Goal: Communication & Community: Answer question/provide support

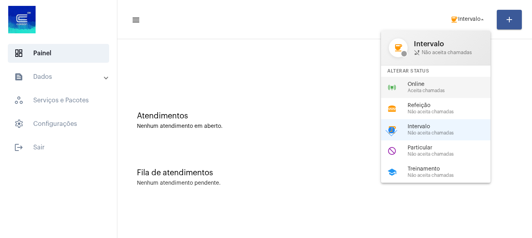
click at [434, 95] on div "online_prediction Online Aceita chamadas" at bounding box center [442, 87] width 122 height 21
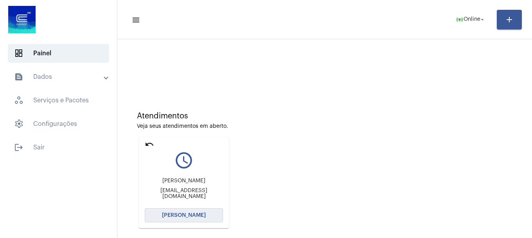
click at [191, 215] on span "[PERSON_NAME]" at bounding box center [184, 214] width 44 height 5
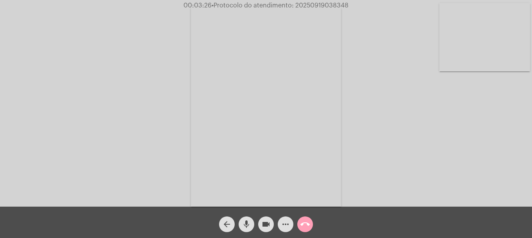
click at [311, 221] on button "call_end" at bounding box center [305, 224] width 16 height 16
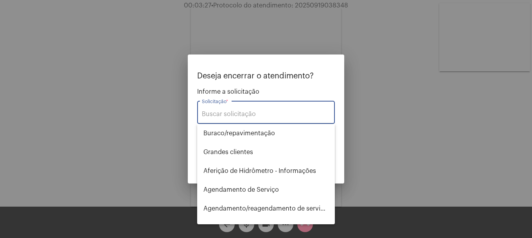
click at [272, 112] on input "Solicitação *" at bounding box center [266, 113] width 128 height 7
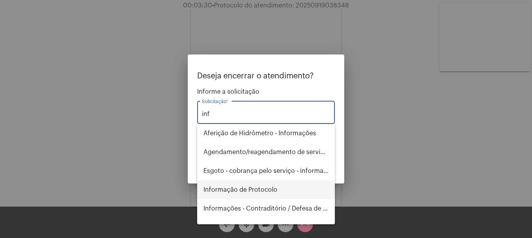
click at [242, 186] on span "Informação de Protocolo" at bounding box center [265, 189] width 125 height 19
type input "Informação de Protocolo"
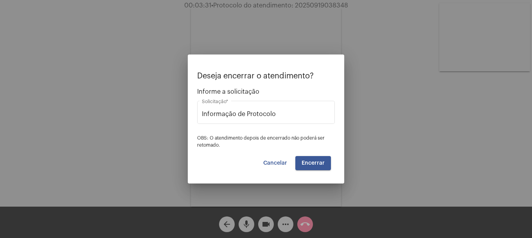
click at [296, 164] on div "Cancelar Encerrar" at bounding box center [266, 163] width 130 height 14
click at [296, 164] on button "Encerrar" at bounding box center [313, 163] width 36 height 14
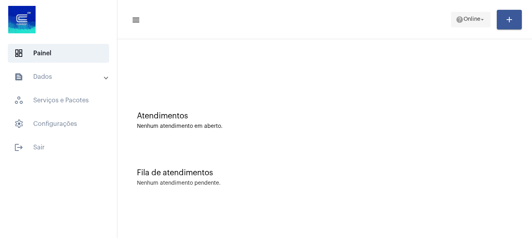
click at [456, 22] on mat-icon "help" at bounding box center [460, 20] width 8 height 8
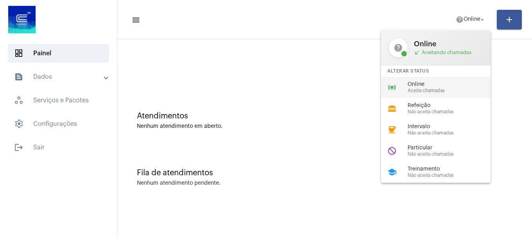
click at [433, 88] on span "Aceita chamadas" at bounding box center [452, 90] width 89 height 5
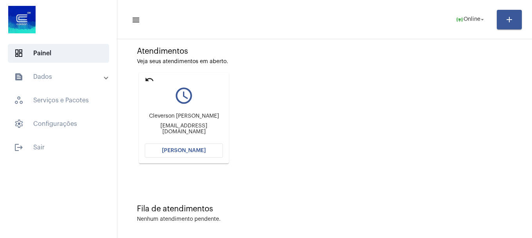
scroll to position [68, 0]
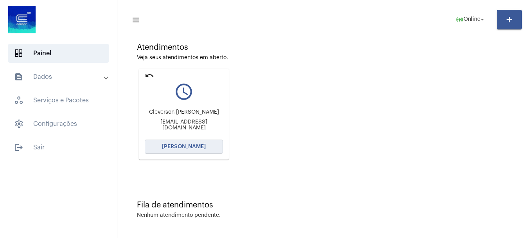
click at [206, 151] on button "[PERSON_NAME]" at bounding box center [184, 146] width 78 height 14
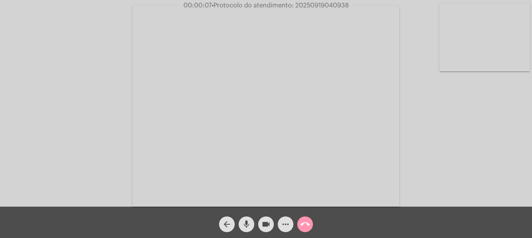
click at [250, 222] on mat-icon "mic" at bounding box center [246, 223] width 9 height 9
click at [250, 222] on mat-icon "mic_off" at bounding box center [246, 223] width 9 height 9
click at [250, 222] on mat-icon "mic" at bounding box center [246, 223] width 9 height 9
click at [250, 222] on mat-icon "mic_off" at bounding box center [246, 223] width 9 height 9
click at [250, 222] on mat-icon "mic" at bounding box center [246, 223] width 9 height 9
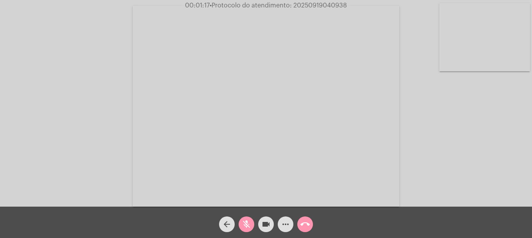
click at [250, 222] on mat-icon "mic_off" at bounding box center [246, 223] width 9 height 9
click at [302, 224] on mat-icon "call_end" at bounding box center [305, 223] width 9 height 9
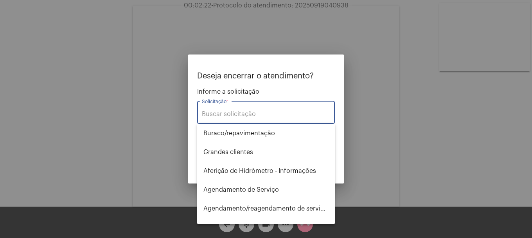
click at [276, 112] on input "Solicitação *" at bounding box center [266, 113] width 128 height 7
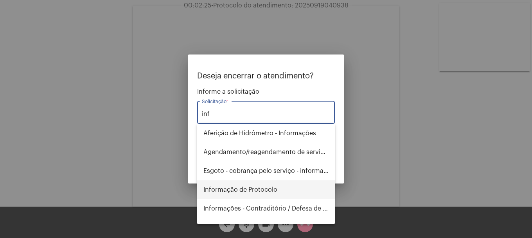
click at [268, 193] on span "Informação de Protocolo" at bounding box center [265, 189] width 125 height 19
type input "Informação de Protocolo"
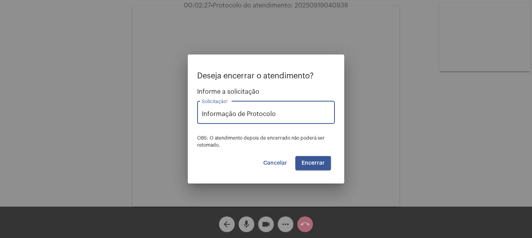
click at [320, 165] on span "Encerrar" at bounding box center [313, 162] width 23 height 5
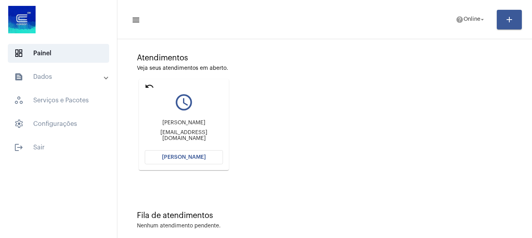
scroll to position [68, 0]
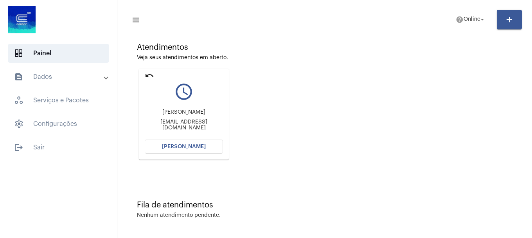
click at [193, 146] on span "[PERSON_NAME]" at bounding box center [184, 146] width 44 height 5
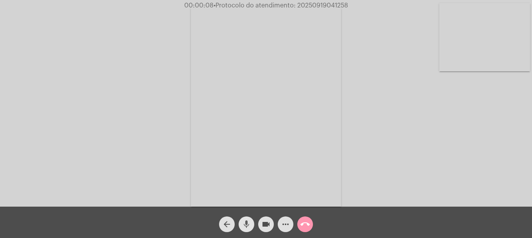
click at [246, 228] on mat-icon "mic" at bounding box center [246, 223] width 9 height 9
click at [246, 228] on mat-icon "mic_off" at bounding box center [246, 223] width 9 height 9
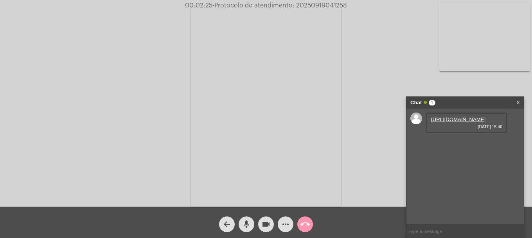
click at [454, 122] on link "[URL][DOMAIN_NAME]" at bounding box center [458, 119] width 54 height 6
click at [262, 225] on mat-icon "videocam" at bounding box center [265, 223] width 9 height 9
click at [253, 224] on button "mic" at bounding box center [247, 224] width 16 height 16
click at [253, 224] on button "mic_off" at bounding box center [247, 224] width 16 height 16
click at [257, 224] on div "videocam_off" at bounding box center [266, 222] width 20 height 20
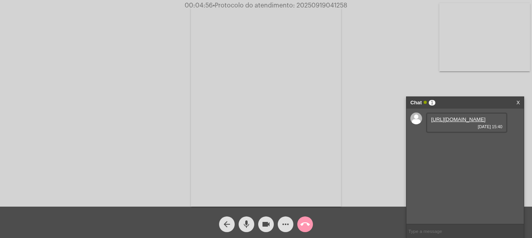
click at [268, 225] on mat-icon "videocam" at bounding box center [265, 223] width 9 height 9
click at [238, 222] on div "mic" at bounding box center [247, 222] width 20 height 20
click at [245, 223] on mat-icon "mic_off" at bounding box center [246, 223] width 9 height 9
click at [270, 224] on mat-icon "videocam_off" at bounding box center [265, 223] width 9 height 9
click at [250, 216] on span "mic" at bounding box center [246, 224] width 9 height 16
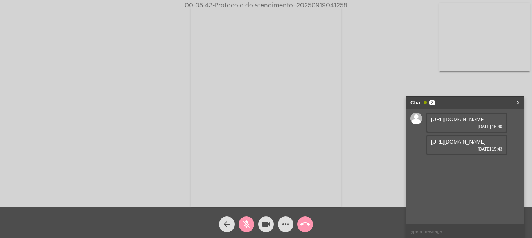
click at [454, 144] on link "[URL][DOMAIN_NAME]" at bounding box center [458, 142] width 54 height 6
drag, startPoint x: 258, startPoint y: 226, endPoint x: 250, endPoint y: 226, distance: 7.8
click at [257, 226] on div "videocam" at bounding box center [266, 222] width 20 height 20
click at [250, 226] on mat-icon "mic_off" at bounding box center [246, 223] width 9 height 9
click at [279, 223] on button "more_horiz" at bounding box center [286, 224] width 16 height 16
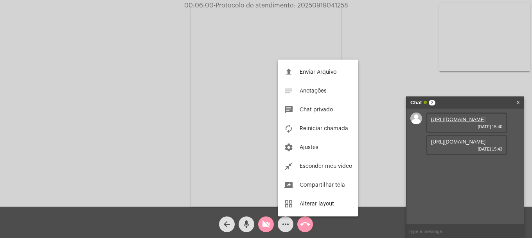
click at [272, 223] on div at bounding box center [266, 119] width 532 height 238
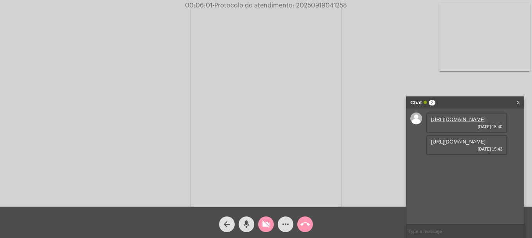
click at [272, 223] on button "videocam_off" at bounding box center [266, 224] width 16 height 16
click at [99, 120] on div "Acessando Câmera e Microfone..." at bounding box center [266, 105] width 531 height 206
click at [271, 225] on button "videocam" at bounding box center [266, 224] width 16 height 16
click at [270, 225] on mat-icon "videocam_off" at bounding box center [265, 223] width 9 height 9
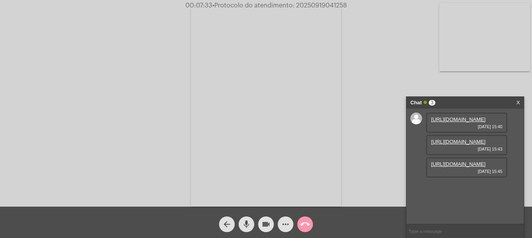
click at [261, 220] on button "videocam" at bounding box center [266, 224] width 16 height 16
click at [263, 220] on mat-icon "videocam_off" at bounding box center [265, 223] width 9 height 9
click at [452, 167] on link "[URL][DOMAIN_NAME]" at bounding box center [458, 164] width 54 height 6
click at [345, 162] on div "Acessando Câmera e Microfone..." at bounding box center [266, 105] width 531 height 206
click at [269, 226] on mat-icon "videocam" at bounding box center [265, 223] width 9 height 9
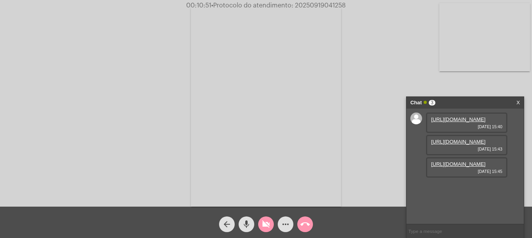
click at [246, 226] on mat-icon "mic" at bounding box center [246, 223] width 9 height 9
click at [264, 220] on mat-icon "videocam_off" at bounding box center [265, 223] width 9 height 9
click at [251, 221] on button "mic_off" at bounding box center [247, 224] width 16 height 16
click at [244, 230] on span "mic" at bounding box center [246, 224] width 9 height 16
click at [244, 230] on span "mic_off" at bounding box center [246, 224] width 9 height 16
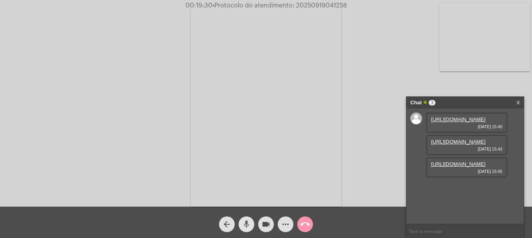
click at [244, 230] on span "mic" at bounding box center [246, 224] width 9 height 16
click at [244, 230] on span "mic_off" at bounding box center [246, 224] width 9 height 16
click at [462, 189] on link "[URL][DOMAIN_NAME]" at bounding box center [458, 186] width 54 height 6
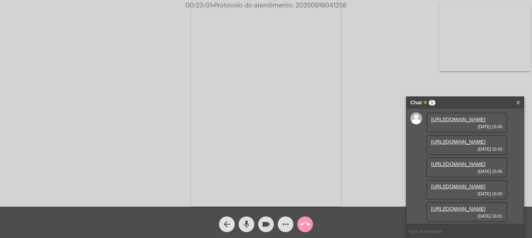
click at [454, 205] on link "[URL][DOMAIN_NAME]" at bounding box center [458, 208] width 54 height 6
click at [440, 227] on input "text" at bounding box center [465, 231] width 117 height 14
paste input "92.802.784/0001-90"
type input "92.802.784/0001-90"
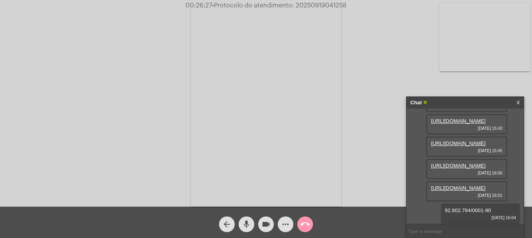
scroll to position [109, 0]
click at [290, 225] on mat-icon "more_horiz" at bounding box center [285, 223] width 9 height 9
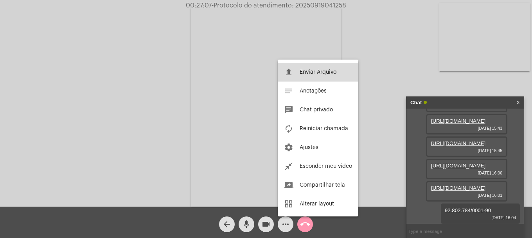
click at [313, 75] on button "file_upload Enviar Arquivo" at bounding box center [318, 72] width 81 height 19
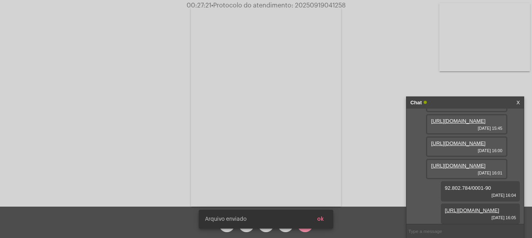
scroll to position [149, 0]
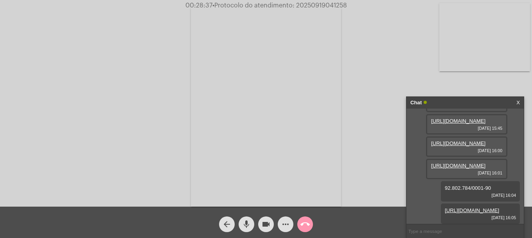
click at [283, 219] on span "more_horiz" at bounding box center [285, 224] width 9 height 16
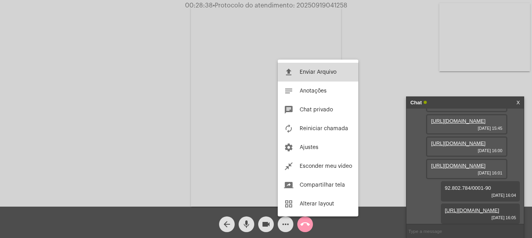
click at [296, 77] on button "file_upload Enviar Arquivo" at bounding box center [318, 72] width 81 height 19
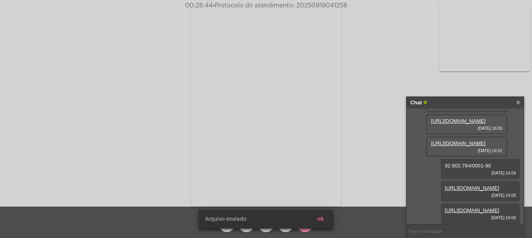
scroll to position [189, 0]
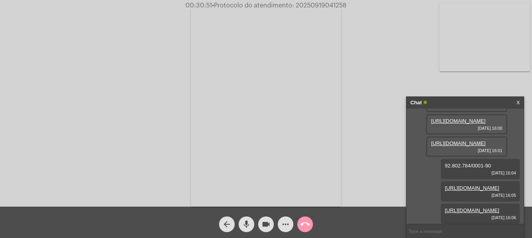
click at [305, 220] on mat-icon "call_end" at bounding box center [305, 223] width 9 height 9
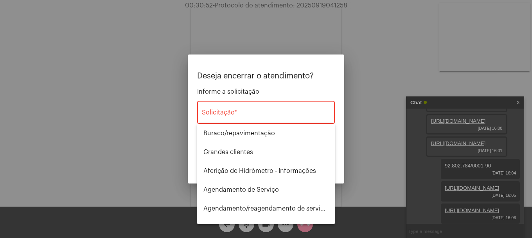
click at [236, 104] on div "Solicitação *" at bounding box center [266, 111] width 128 height 25
click at [236, 108] on div "Solicitação *" at bounding box center [266, 111] width 128 height 25
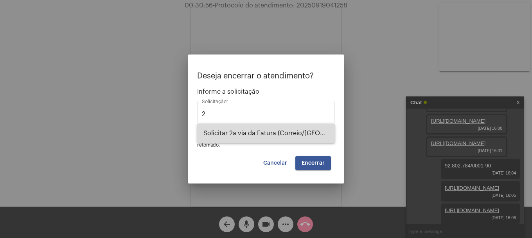
click at [235, 130] on span "Solicitar 2a via da Fatura (Correio/[GEOGRAPHIC_DATA]/Email)" at bounding box center [265, 133] width 125 height 19
type input "Solicitar 2a via da Fatura (Correio/[GEOGRAPHIC_DATA]/Email)"
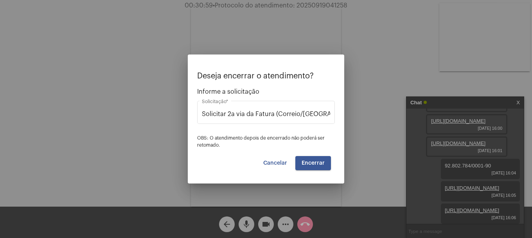
click at [323, 4] on div at bounding box center [266, 119] width 532 height 238
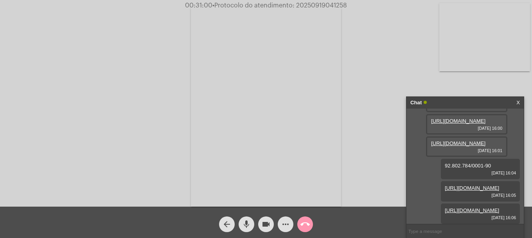
click at [324, 4] on span "• Protocolo do atendimento: 20250919041258" at bounding box center [279, 5] width 135 height 6
copy span "20250919041258"
click at [297, 216] on div "call_end" at bounding box center [305, 222] width 20 height 20
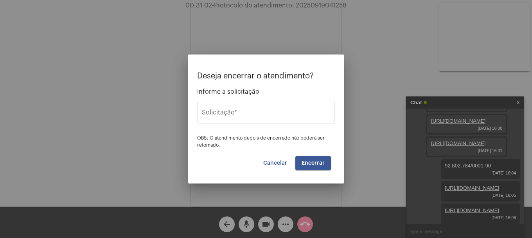
type input "Alterar nome do usuário na fatura"
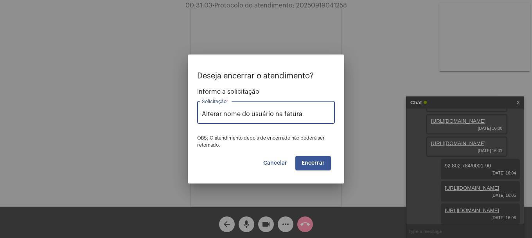
click at [310, 115] on input "Alterar nome do usuário na fatura" at bounding box center [266, 113] width 128 height 7
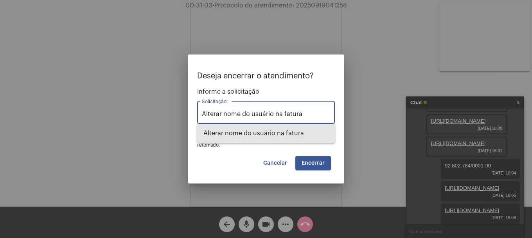
click at [146, 115] on div "Deseja encerrar o atendimento? Informe a solicitação Alterar nome do usuário na…" at bounding box center [266, 119] width 532 height 238
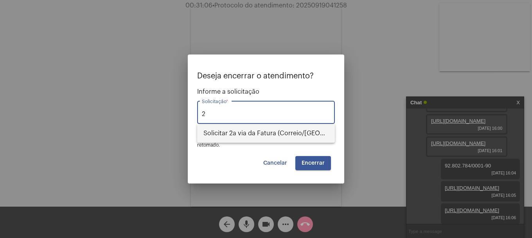
click at [221, 135] on span "Solicitar 2a via da Fatura (Correio/[GEOGRAPHIC_DATA]/Email)" at bounding box center [265, 133] width 125 height 19
type input "Solicitar 2a via da Fatura (Correio/[GEOGRAPHIC_DATA]/Email)"
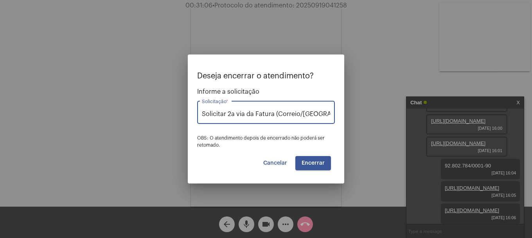
click at [330, 166] on button "Encerrar" at bounding box center [313, 163] width 36 height 14
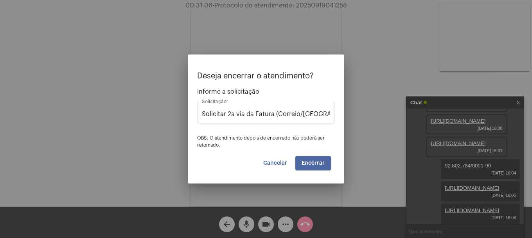
click at [330, 166] on button "Encerrar" at bounding box center [313, 163] width 36 height 14
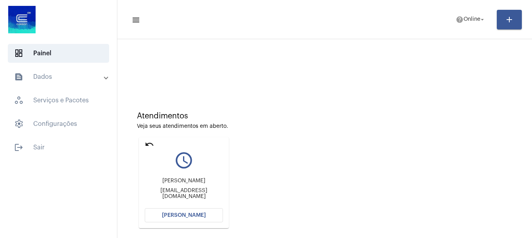
click at [202, 214] on span "[PERSON_NAME]" at bounding box center [184, 214] width 44 height 5
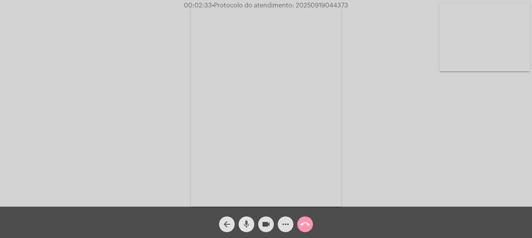
click at [249, 227] on mat-icon "mic" at bounding box center [246, 223] width 9 height 9
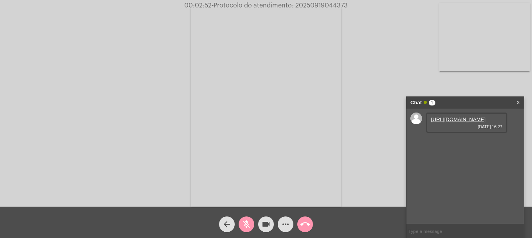
click at [466, 122] on link "[URL][DOMAIN_NAME]" at bounding box center [458, 119] width 54 height 6
click at [248, 227] on mat-icon "mic_off" at bounding box center [246, 223] width 9 height 9
click at [304, 5] on span "• Protocolo do atendimento: 20250919044373" at bounding box center [279, 5] width 136 height 6
click at [302, 5] on span "• Protocolo do atendimento: 20250919044373" at bounding box center [279, 5] width 136 height 6
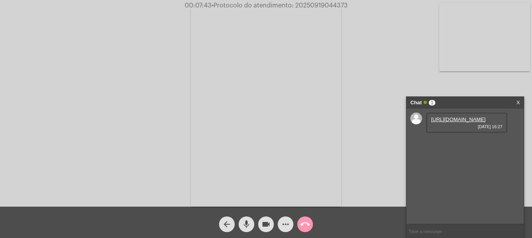
click at [302, 5] on span "• Protocolo do atendimento: 20250919044373" at bounding box center [280, 5] width 136 height 6
click at [436, 232] on input "text" at bounding box center [465, 231] width 117 height 14
paste input "20250919044373"
type input "20250919044373"
click at [309, 226] on mat-icon "call_end" at bounding box center [305, 223] width 9 height 9
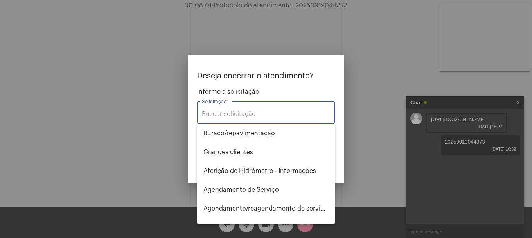
click at [246, 113] on input "Solicitação *" at bounding box center [266, 113] width 128 height 7
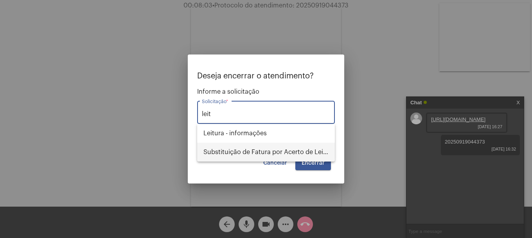
click at [257, 148] on span "Substituição de Fatura por Acerto de Leitura" at bounding box center [265, 151] width 125 height 19
type input "Substituição de Fatura por Acerto de Leitura"
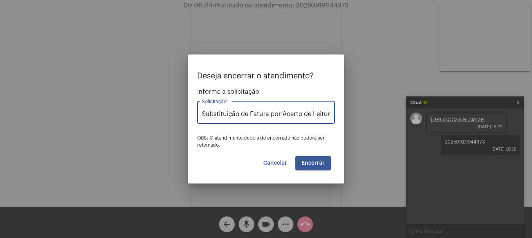
scroll to position [0, 1]
click at [313, 160] on span "Encerrar" at bounding box center [313, 162] width 23 height 5
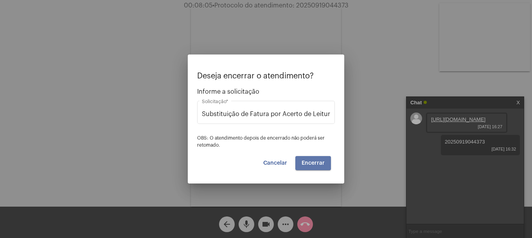
click at [313, 160] on span "Encerrar" at bounding box center [313, 162] width 23 height 5
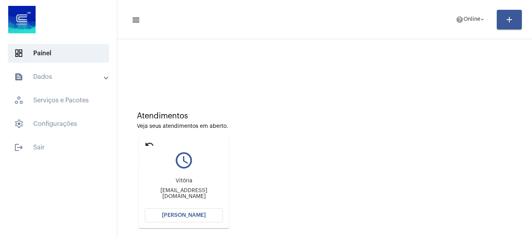
click at [146, 144] on mat-icon "undo" at bounding box center [149, 143] width 9 height 9
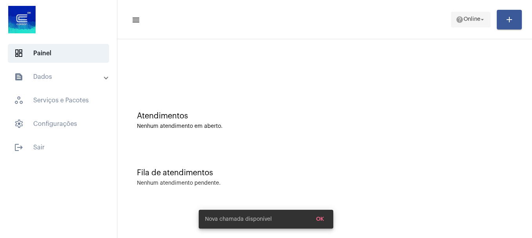
click at [468, 22] on span "Online" at bounding box center [472, 19] width 17 height 5
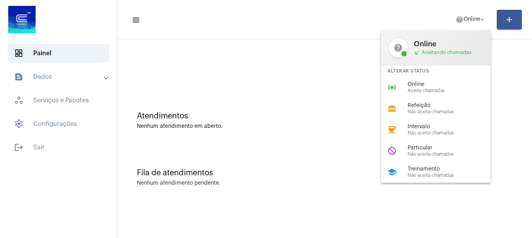
click at [241, 95] on div at bounding box center [266, 119] width 532 height 238
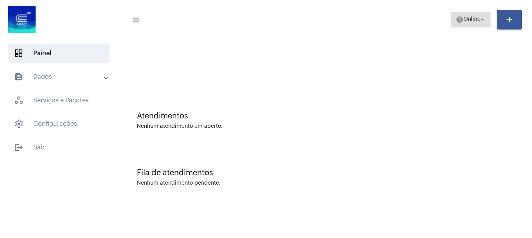
click at [485, 22] on mat-icon "arrow_drop_down" at bounding box center [482, 19] width 7 height 7
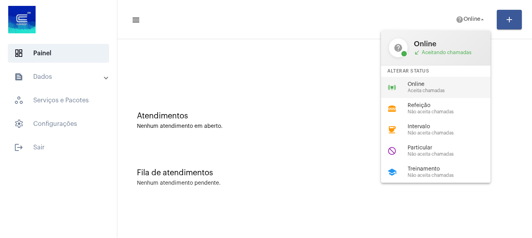
click at [439, 94] on div "online_prediction Online Aceita chamadas" at bounding box center [442, 87] width 122 height 21
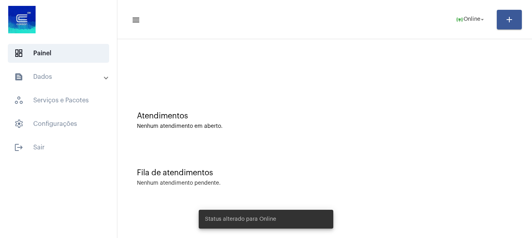
click at [472, 30] on mat-toolbar-row "menu online_prediction Online arrow_drop_down add" at bounding box center [324, 19] width 415 height 25
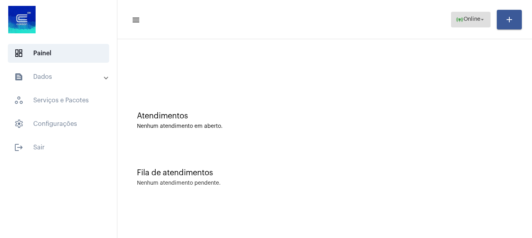
click at [472, 25] on span "online_prediction Online arrow_drop_down" at bounding box center [471, 19] width 30 height 14
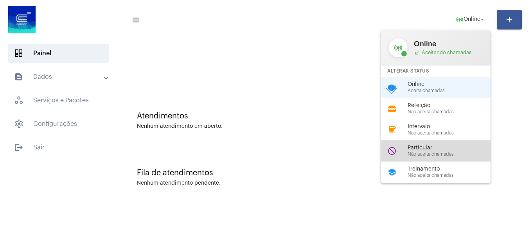
click at [444, 144] on div "do_not_disturb Particular Não aceita chamadas" at bounding box center [442, 150] width 122 height 21
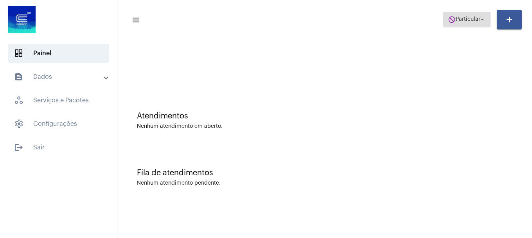
click at [471, 17] on span "Particular" at bounding box center [468, 19] width 25 height 5
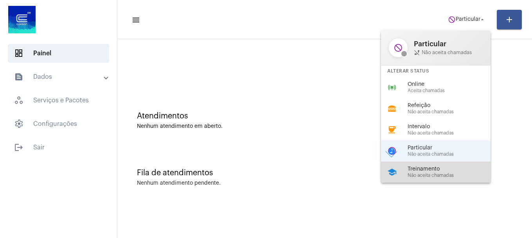
click at [418, 171] on span "Treinamento" at bounding box center [452, 169] width 89 height 6
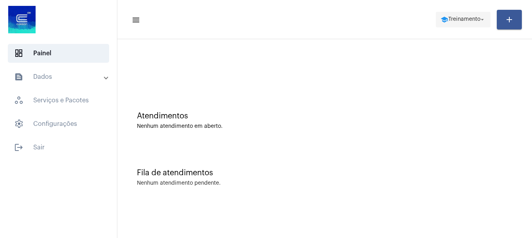
click at [463, 18] on span "Treinamento" at bounding box center [464, 19] width 32 height 5
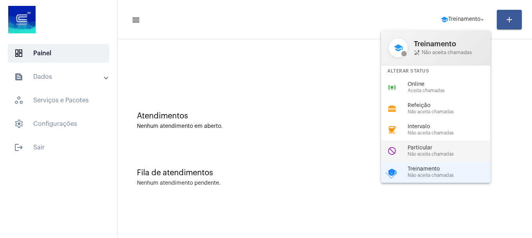
click at [452, 146] on span "Particular" at bounding box center [452, 148] width 89 height 6
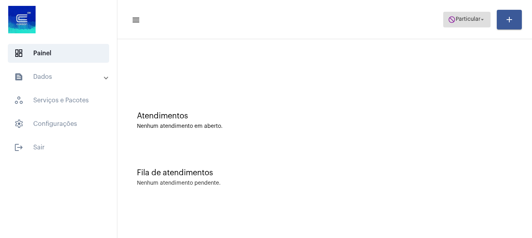
click at [474, 23] on span "do_not_disturb Particular arrow_drop_down" at bounding box center [467, 19] width 38 height 14
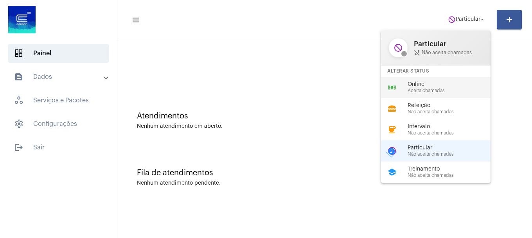
click at [445, 95] on div "online_prediction Online Aceita chamadas" at bounding box center [442, 87] width 122 height 21
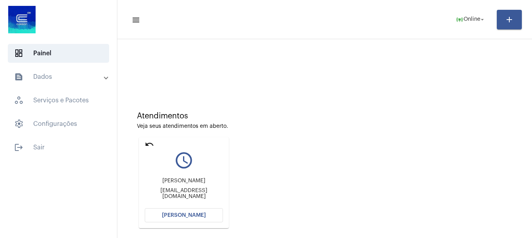
click at [214, 216] on button "[PERSON_NAME]" at bounding box center [184, 215] width 78 height 14
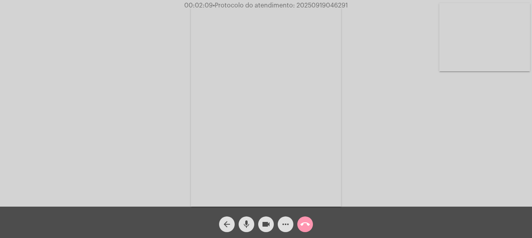
click at [246, 228] on mat-icon "mic" at bounding box center [246, 223] width 9 height 9
click at [246, 228] on mat-icon "mic_off" at bounding box center [246, 223] width 9 height 9
click at [249, 230] on span "mic" at bounding box center [246, 224] width 9 height 16
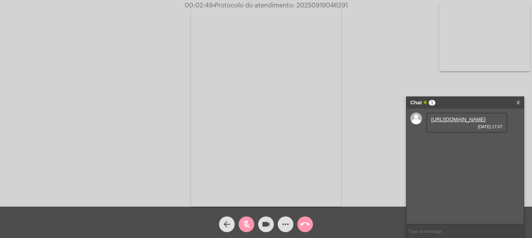
click at [239, 220] on button "mic_off" at bounding box center [247, 224] width 16 height 16
click at [462, 122] on link "[URL][DOMAIN_NAME]" at bounding box center [458, 119] width 54 height 6
click at [266, 222] on mat-icon "videocam" at bounding box center [265, 223] width 9 height 9
click at [266, 222] on mat-icon "videocam_off" at bounding box center [265, 223] width 9 height 9
click at [449, 144] on link "[URL][DOMAIN_NAME]" at bounding box center [458, 142] width 54 height 6
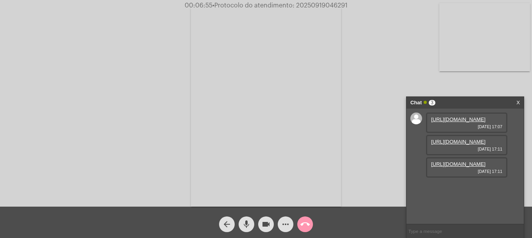
scroll to position [7, 0]
click at [448, 167] on link "[URL][DOMAIN_NAME]" at bounding box center [458, 164] width 54 height 6
click at [457, 189] on link "[URL][DOMAIN_NAME]" at bounding box center [458, 186] width 54 height 6
click at [267, 225] on mat-icon "videocam" at bounding box center [265, 223] width 9 height 9
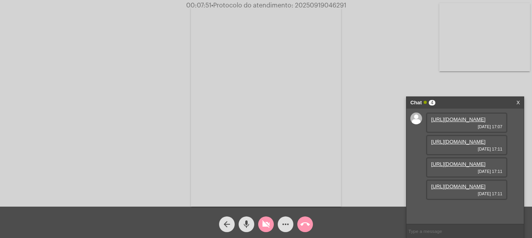
click at [267, 225] on mat-icon "videocam_off" at bounding box center [265, 223] width 9 height 9
click at [262, 223] on mat-icon "videocam" at bounding box center [265, 223] width 9 height 9
click at [250, 224] on mat-icon "mic" at bounding box center [246, 223] width 9 height 9
click at [267, 227] on mat-icon "videocam_off" at bounding box center [265, 223] width 9 height 9
click at [245, 227] on mat-icon "mic_off" at bounding box center [246, 223] width 9 height 9
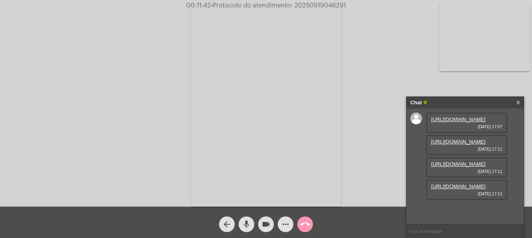
click at [432, 231] on input "text" at bounding box center [465, 231] width 117 height 14
drag, startPoint x: 452, startPoint y: 231, endPoint x: 406, endPoint y: 230, distance: 45.4
click at [406, 230] on div "Chat X [URL][DOMAIN_NAME] [DATE] 17:07 [URL][DOMAIN_NAME] [DATE] 17:11 [URL][DO…" at bounding box center [465, 166] width 118 height 141
type input "13265141000188"
click at [282, 222] on mat-icon "more_horiz" at bounding box center [285, 223] width 9 height 9
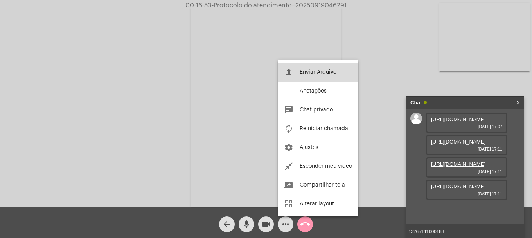
click at [343, 77] on button "file_upload Enviar Arquivo" at bounding box center [318, 72] width 81 height 19
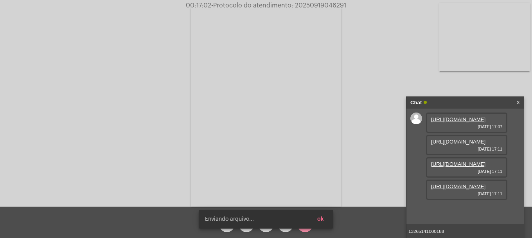
scroll to position [86, 0]
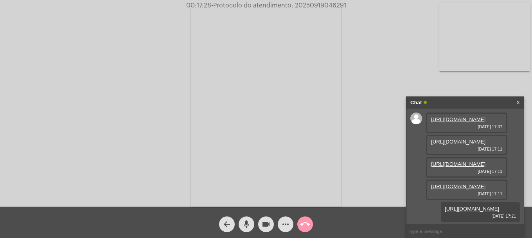
click at [310, 4] on span "• Protocolo do atendimento: 20250919046291" at bounding box center [278, 5] width 135 height 6
copy span "20250919046291"
click at [463, 233] on input "text" at bounding box center [465, 231] width 117 height 14
paste input "20250919046291"
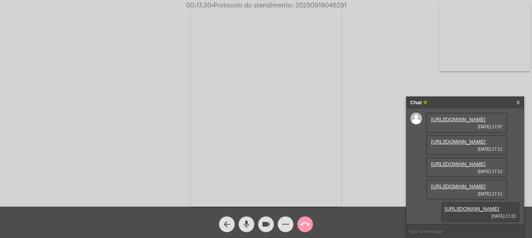
type input "20250919046291"
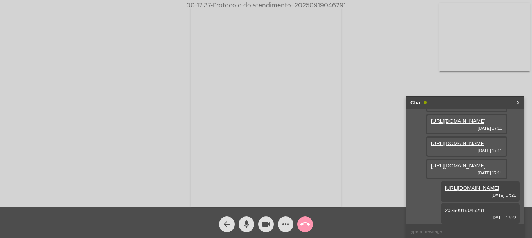
click at [306, 225] on mat-icon "call_end" at bounding box center [305, 223] width 9 height 9
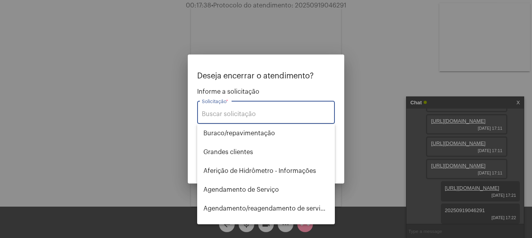
click at [282, 115] on input "Solicitação *" at bounding box center [266, 113] width 128 height 7
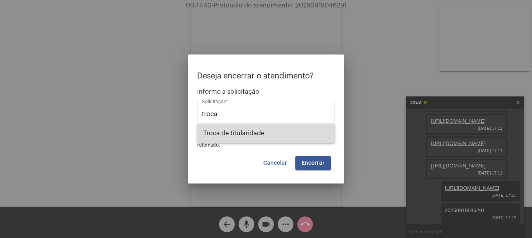
click at [272, 134] on span "Troca de titularidade" at bounding box center [265, 133] width 125 height 19
type input "Troca de titularidade"
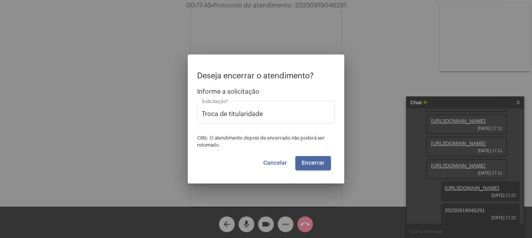
click at [318, 158] on button "Encerrar" at bounding box center [313, 163] width 36 height 14
